Goal: Task Accomplishment & Management: Use online tool/utility

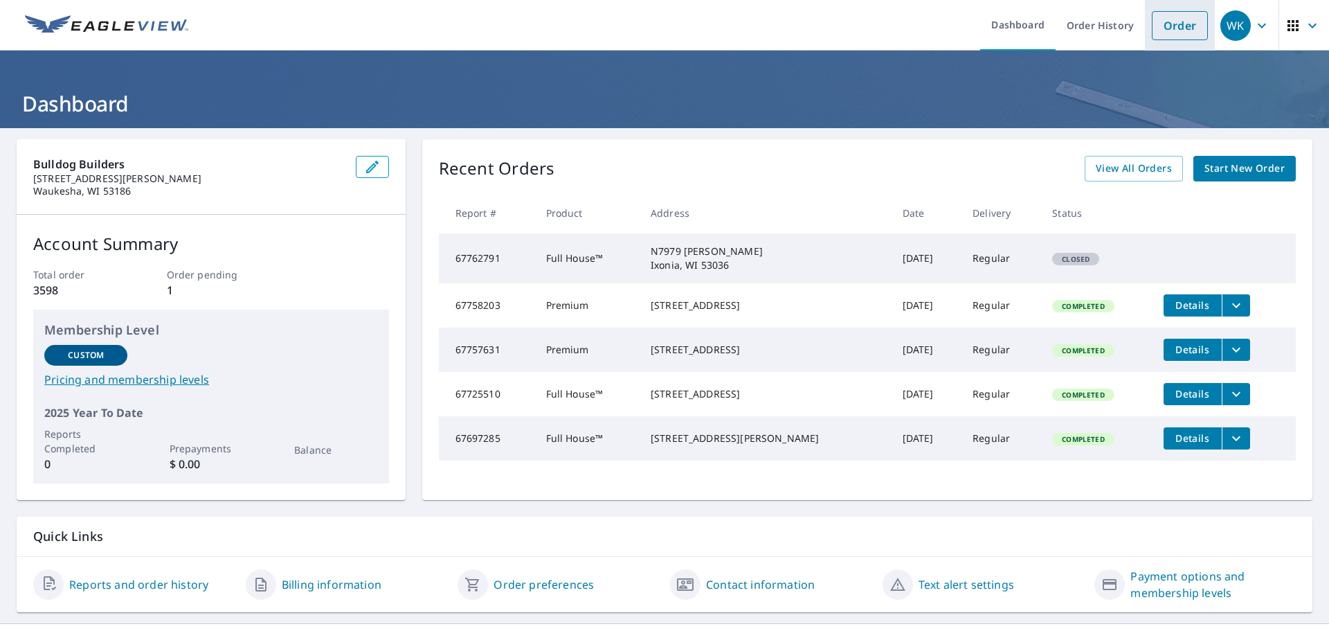
click at [1173, 24] on link "Order" at bounding box center [1180, 25] width 56 height 29
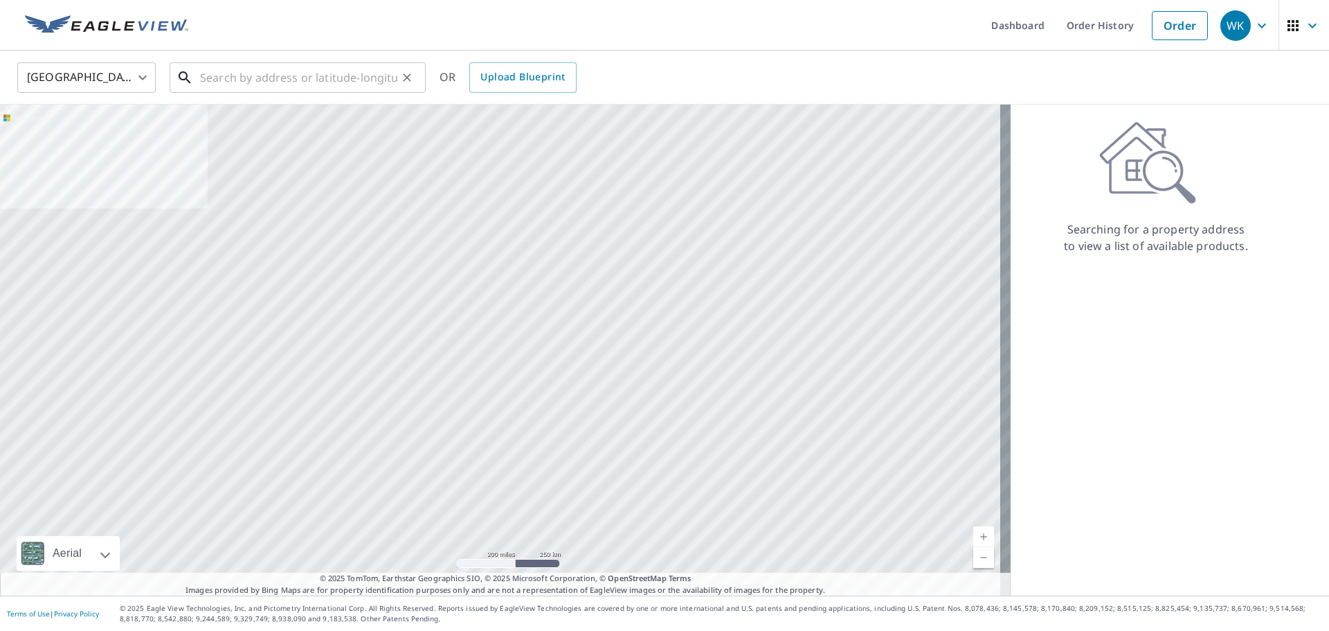
click at [257, 79] on input "text" at bounding box center [298, 77] width 197 height 39
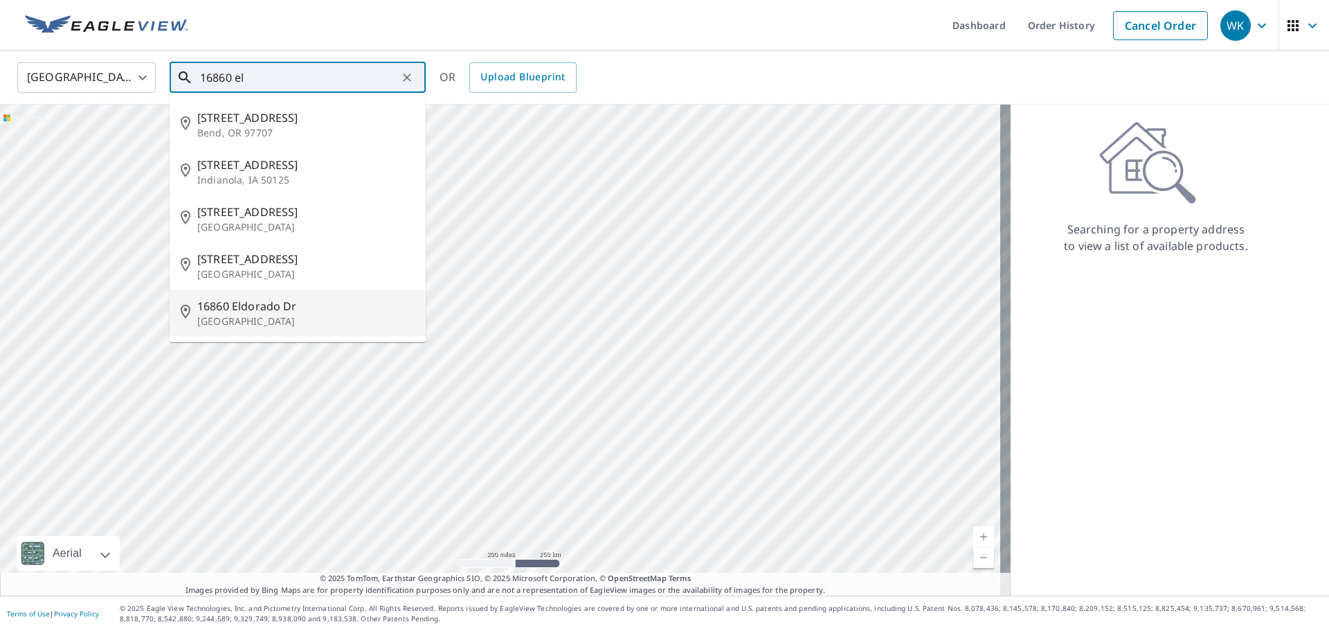
click at [310, 305] on span "16860 Eldorado Dr" at bounding box center [305, 306] width 217 height 17
type input "[STREET_ADDRESS][PERSON_NAME]"
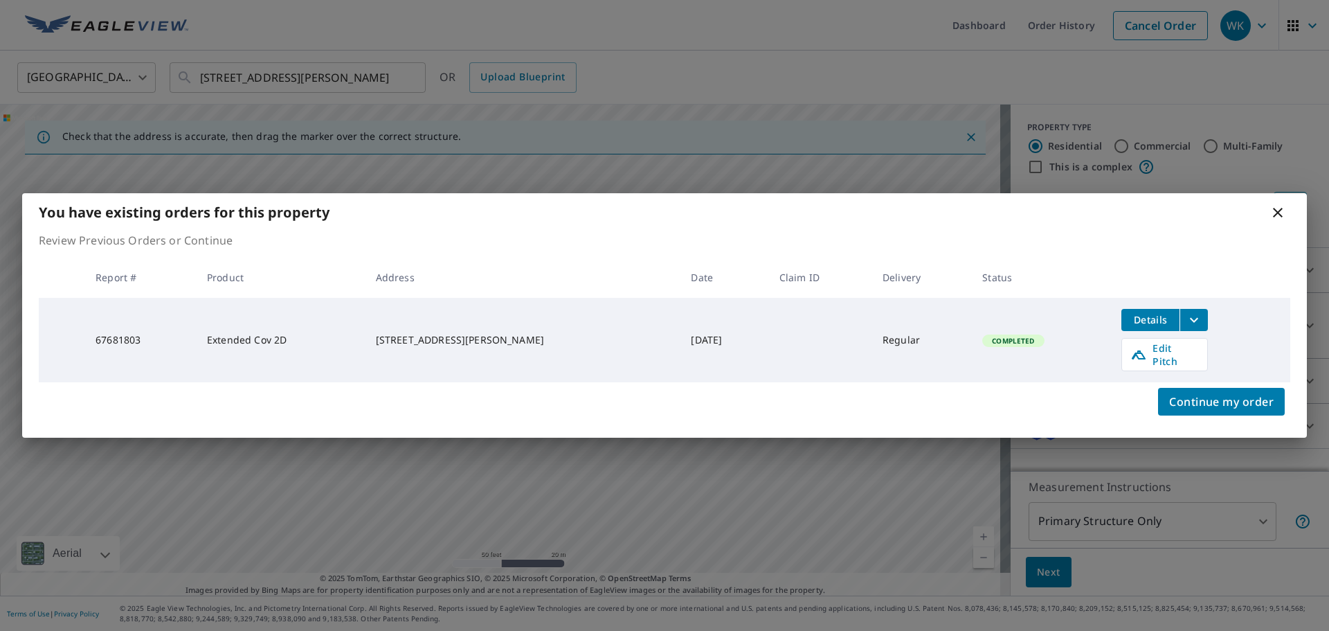
click at [1139, 248] on p "Review Previous Orders or Continue" at bounding box center [665, 240] width 1252 height 17
click at [1279, 217] on icon at bounding box center [1278, 212] width 17 height 17
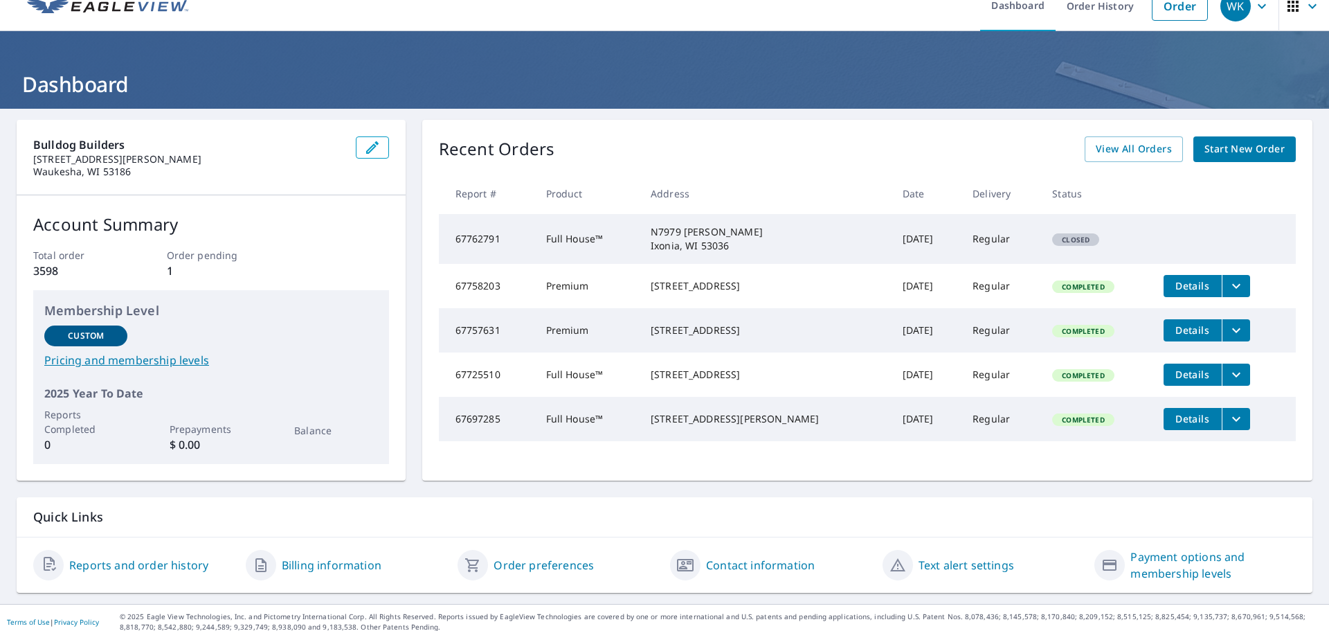
scroll to position [28, 0]
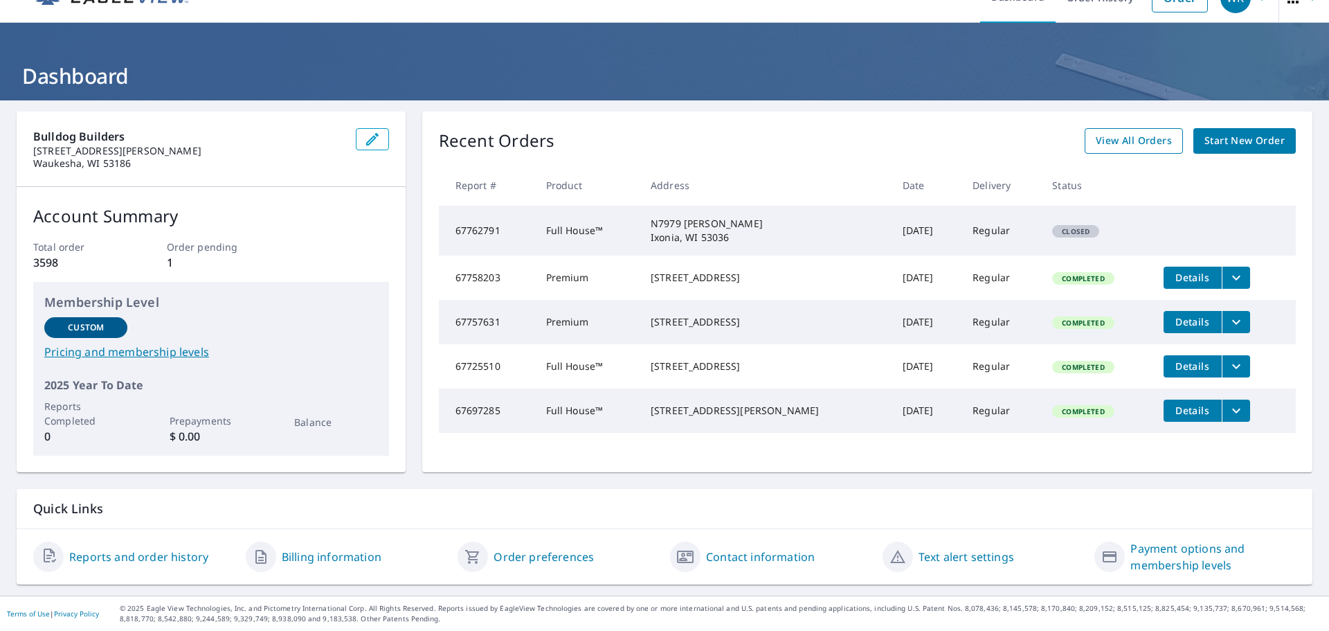
click at [1124, 145] on span "View All Orders" at bounding box center [1134, 140] width 76 height 17
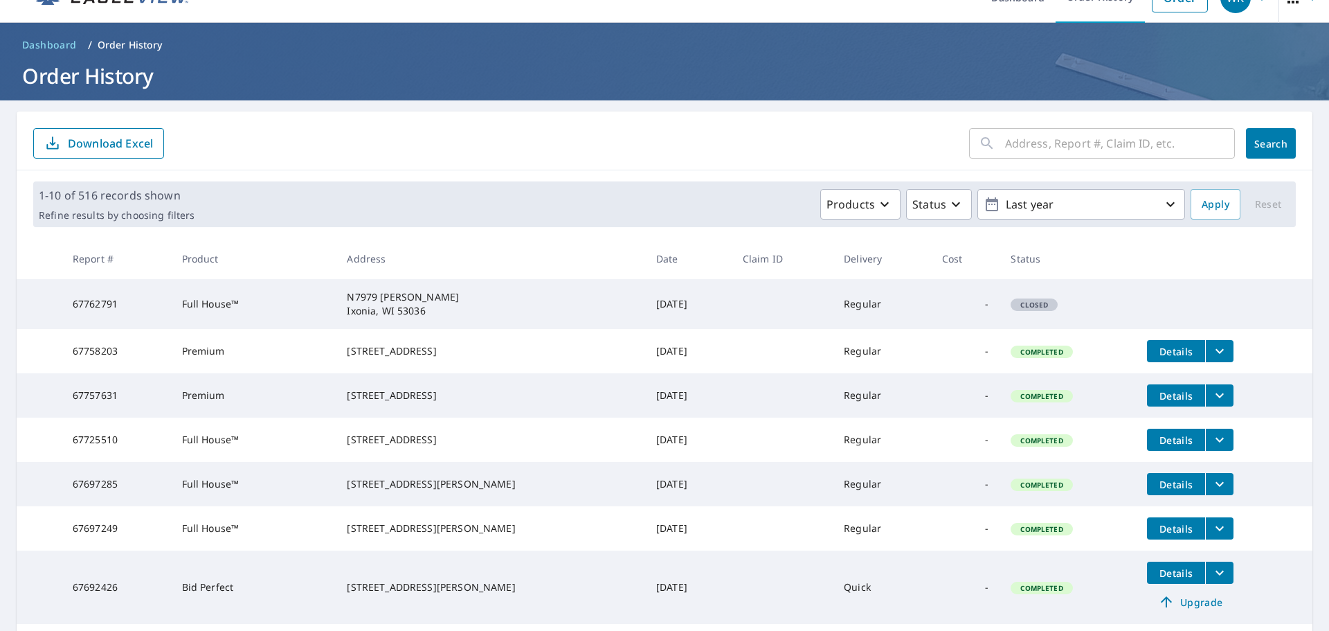
scroll to position [97, 0]
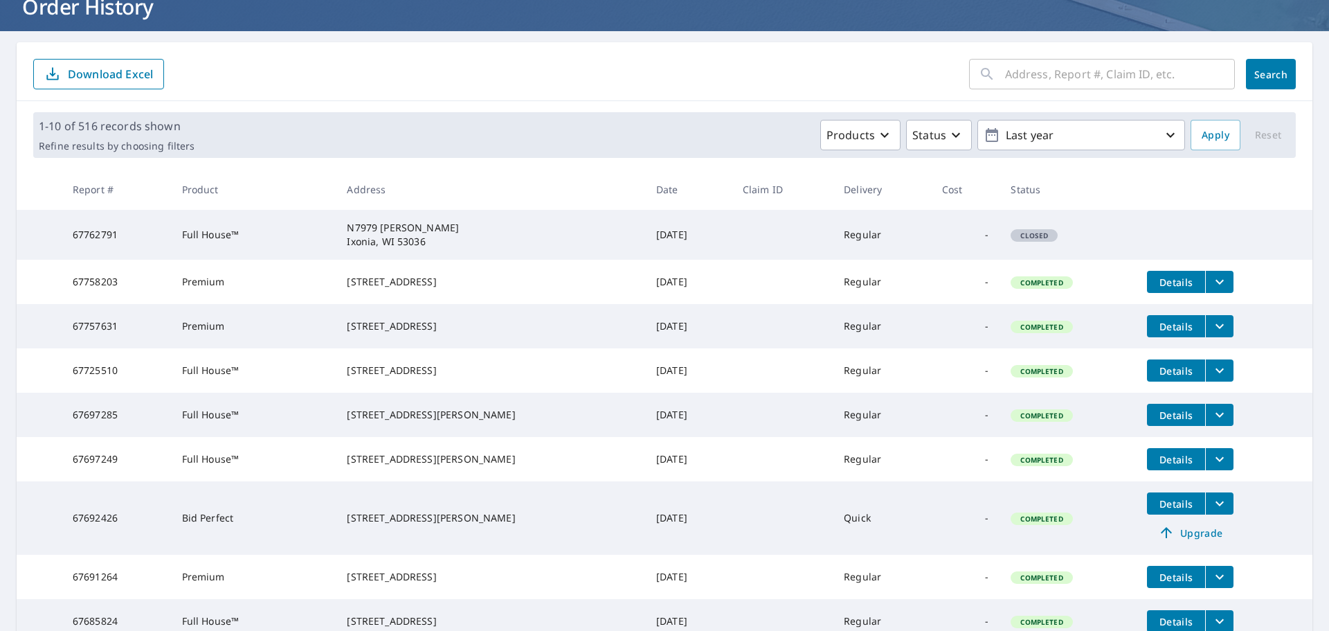
click at [1014, 69] on input "text" at bounding box center [1120, 74] width 230 height 39
type input "eldorado"
click button "Search" at bounding box center [1271, 74] width 50 height 30
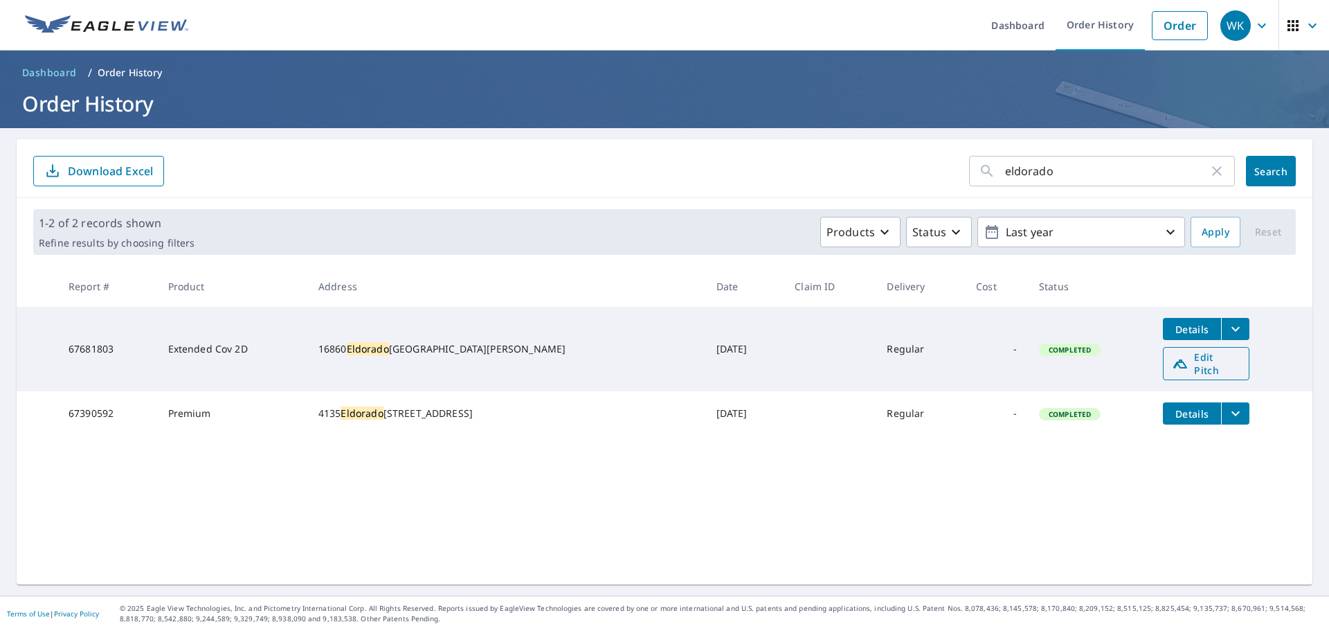
click at [1183, 357] on span "Edit Pitch" at bounding box center [1206, 363] width 69 height 26
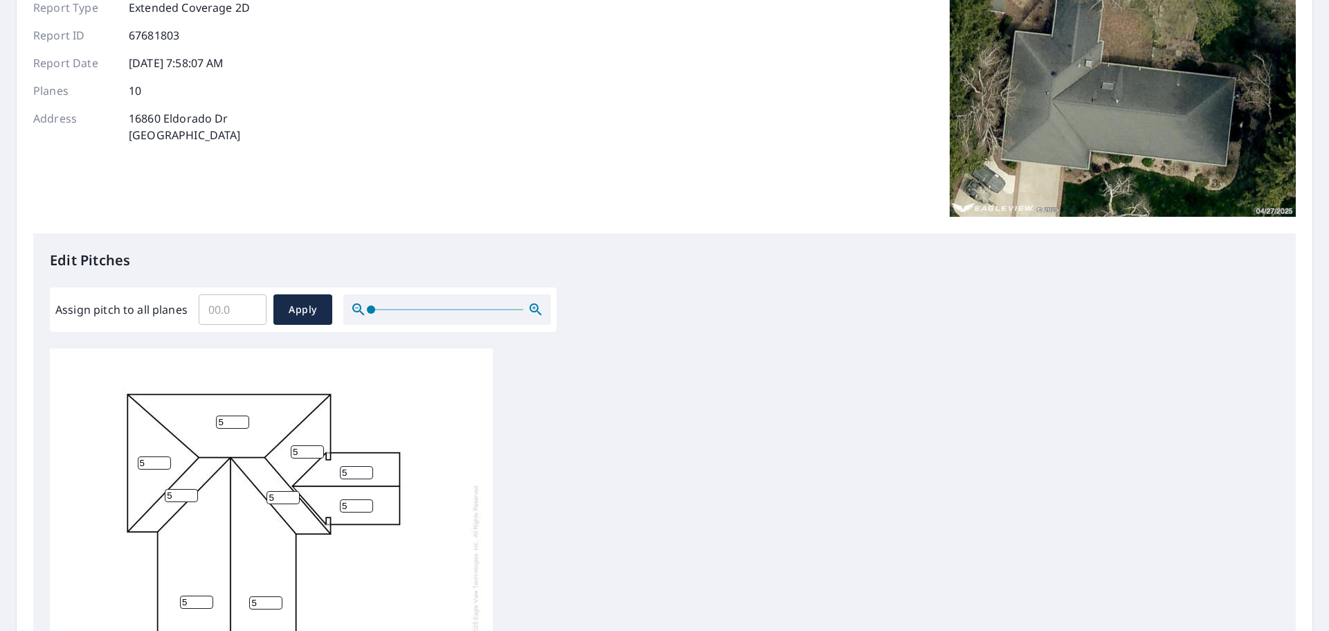
scroll to position [14, 0]
click at [528, 310] on icon "button" at bounding box center [536, 309] width 17 height 17
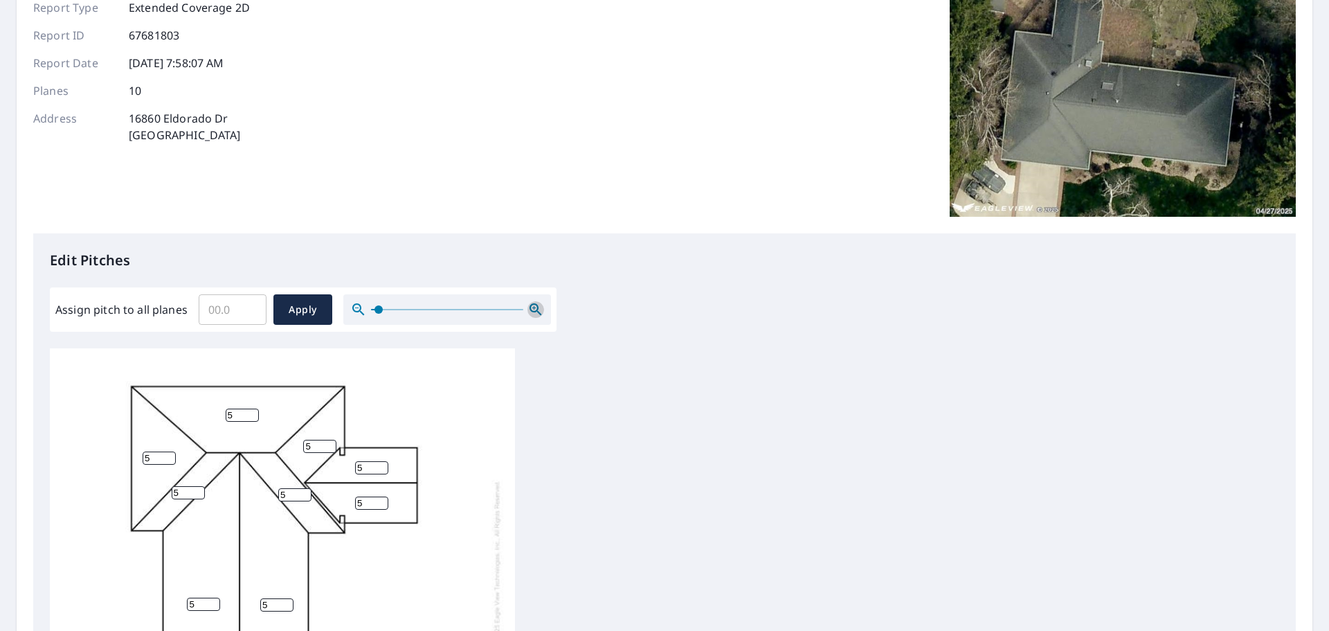
click at [528, 310] on icon "button" at bounding box center [536, 309] width 17 height 17
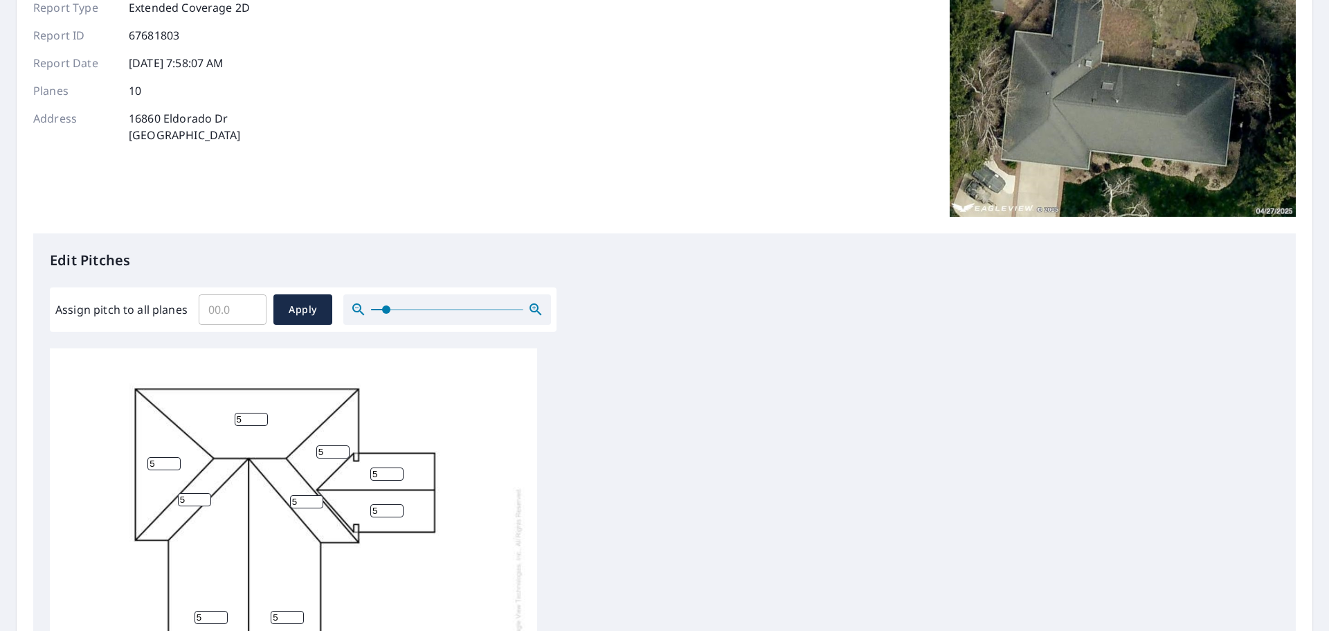
click at [256, 313] on input "Assign pitch to all planes" at bounding box center [233, 309] width 68 height 39
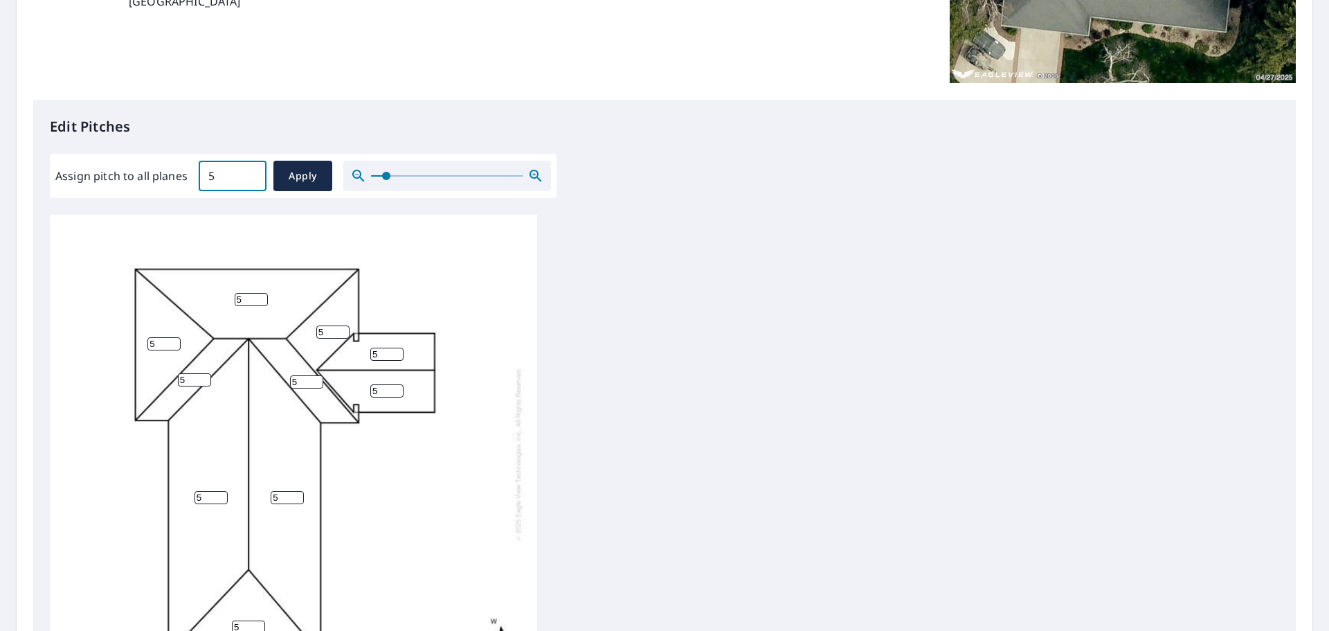
scroll to position [258, 0]
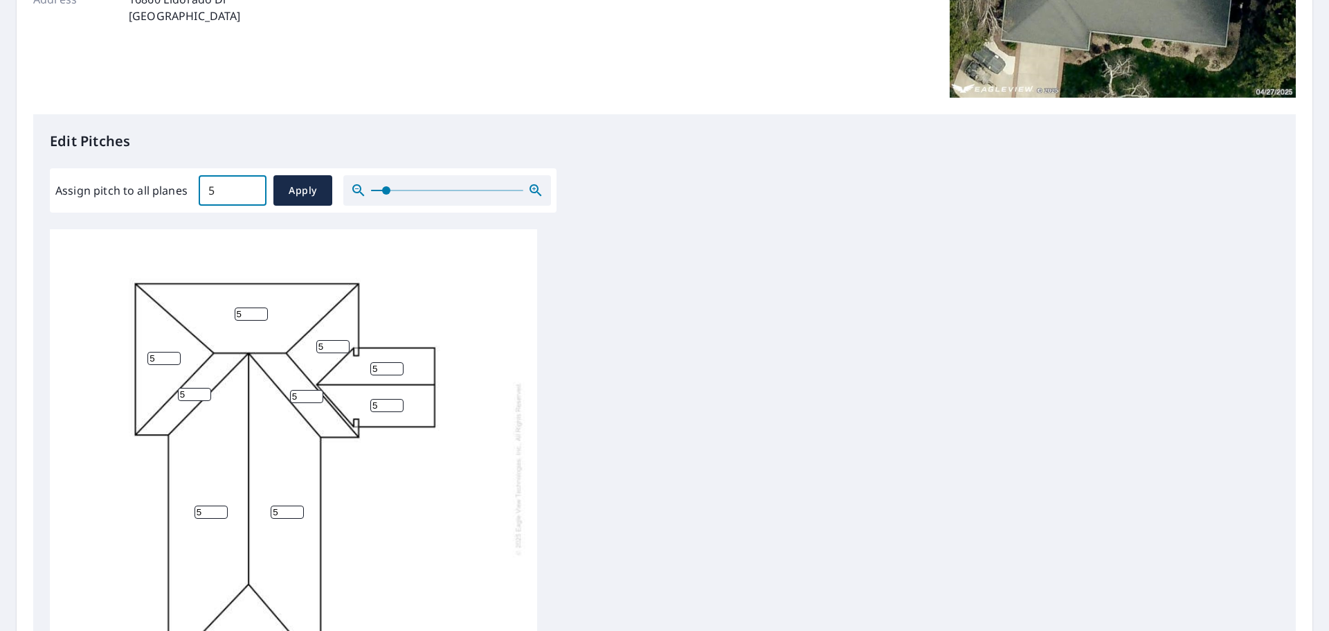
type input "5"
click at [309, 200] on button "Apply" at bounding box center [302, 190] width 59 height 30
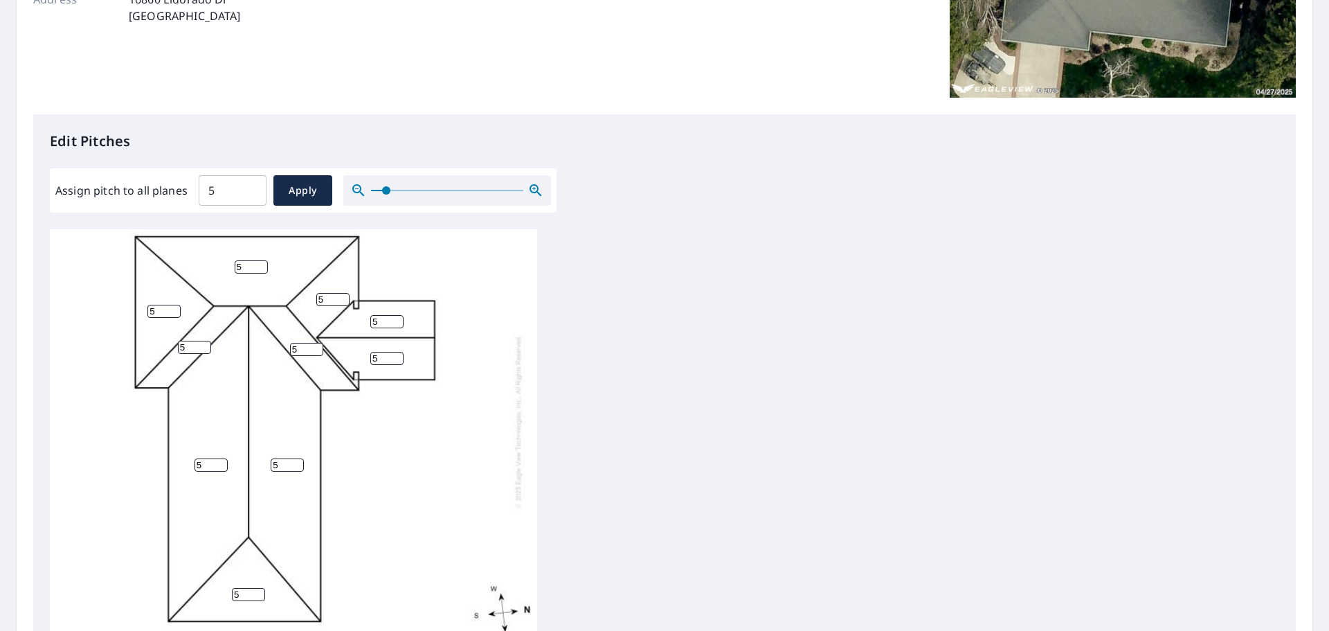
scroll to position [0, 0]
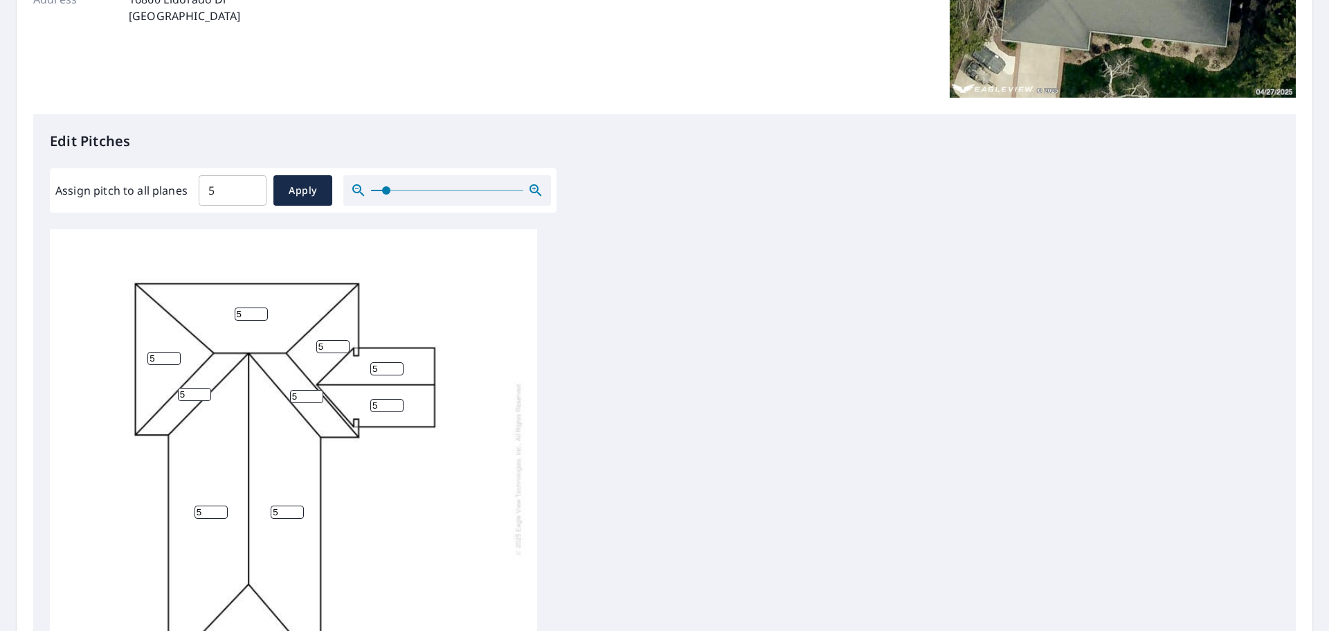
click at [235, 314] on input "5" at bounding box center [251, 313] width 33 height 13
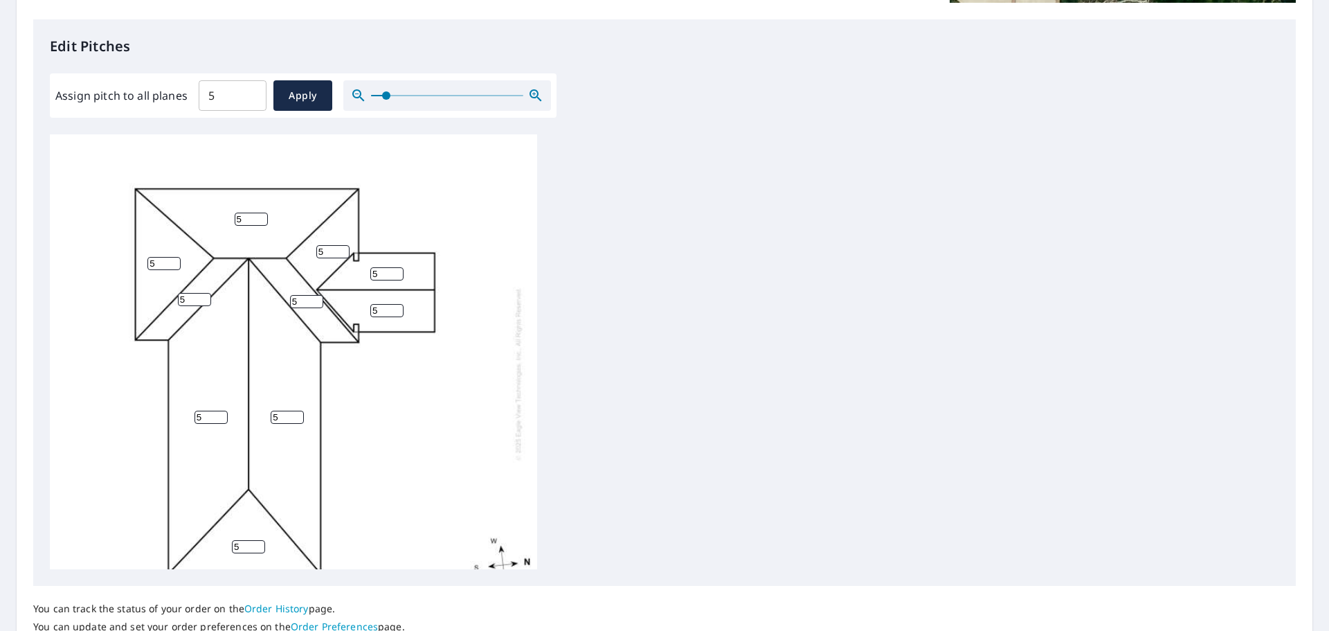
scroll to position [465, 0]
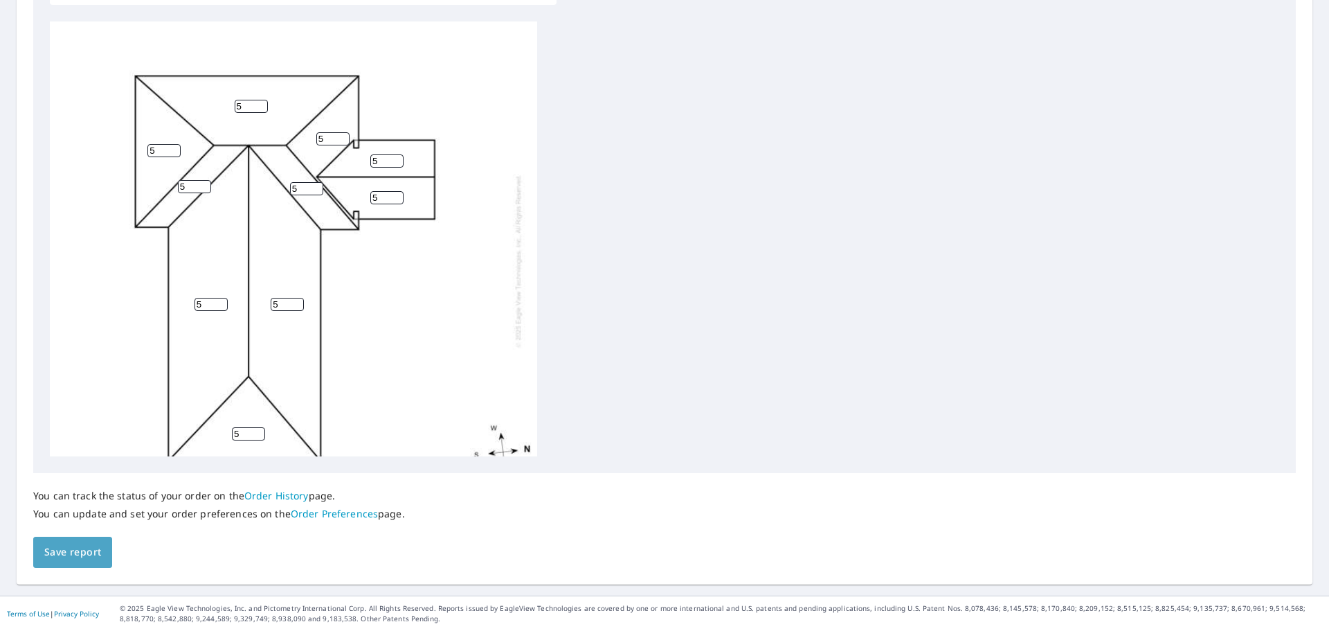
click at [93, 557] on span "Save report" at bounding box center [72, 551] width 57 height 17
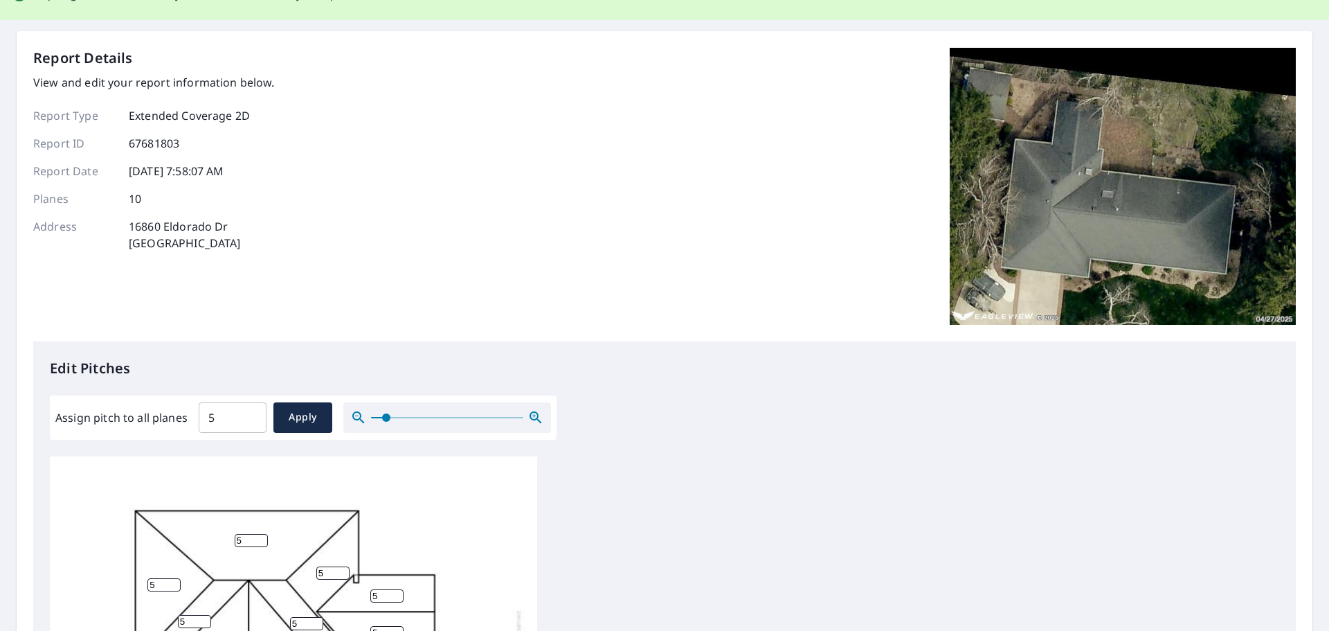
scroll to position [0, 0]
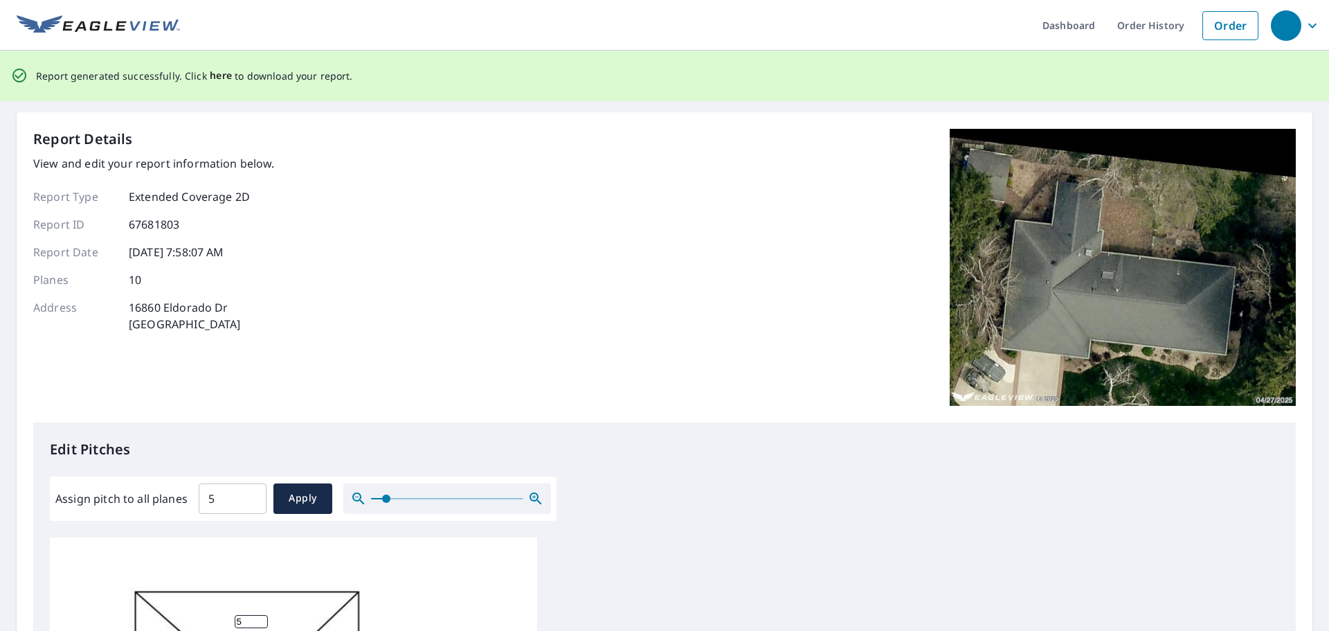
drag, startPoint x: 215, startPoint y: 79, endPoint x: 206, endPoint y: 73, distance: 11.5
click at [206, 73] on p "Report generated successfully. Click here to download your report." at bounding box center [194, 75] width 317 height 17
click at [210, 75] on span "here" at bounding box center [221, 75] width 23 height 17
click at [224, 77] on span "here" at bounding box center [221, 75] width 23 height 17
